Goal: Information Seeking & Learning: Learn about a topic

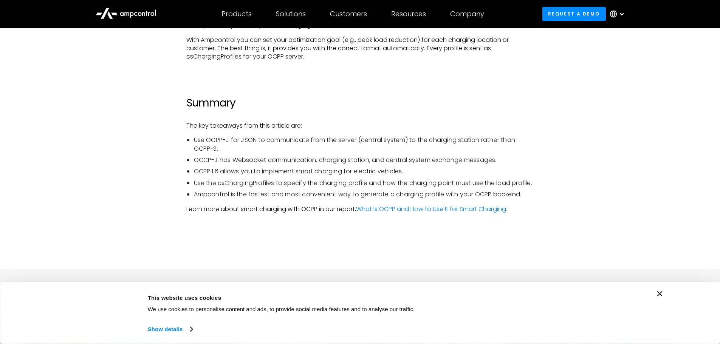
scroll to position [2344, 0]
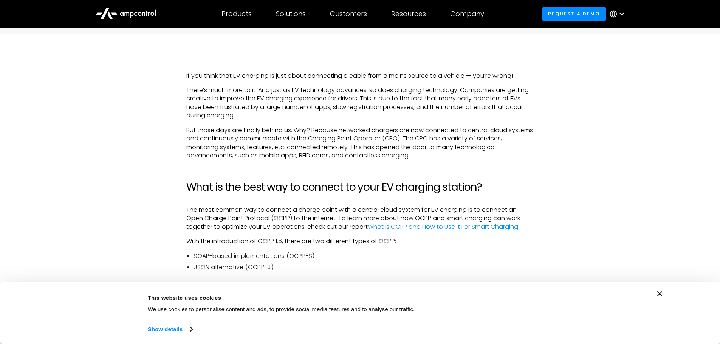
scroll to position [567, 0]
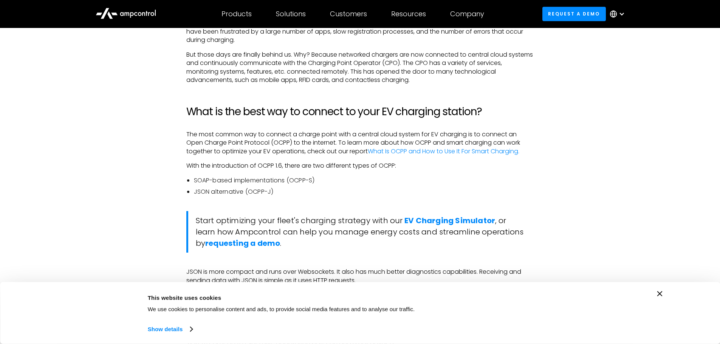
click at [660, 291] on icon "Close banner" at bounding box center [659, 293] width 5 height 5
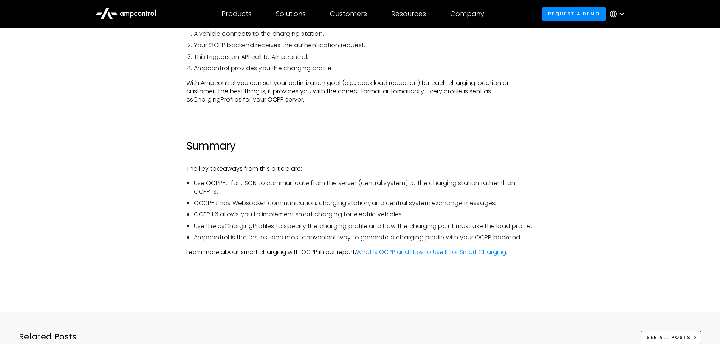
scroll to position [2420, 0]
